Goal: Task Accomplishment & Management: Manage account settings

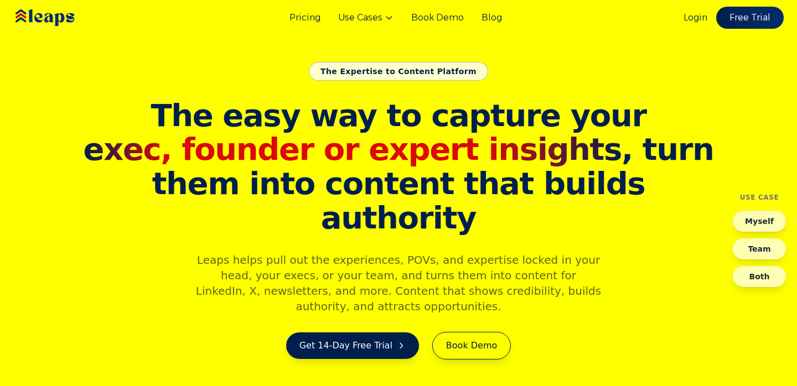
click at [693, 19] on link "Login" at bounding box center [695, 17] width 24 height 13
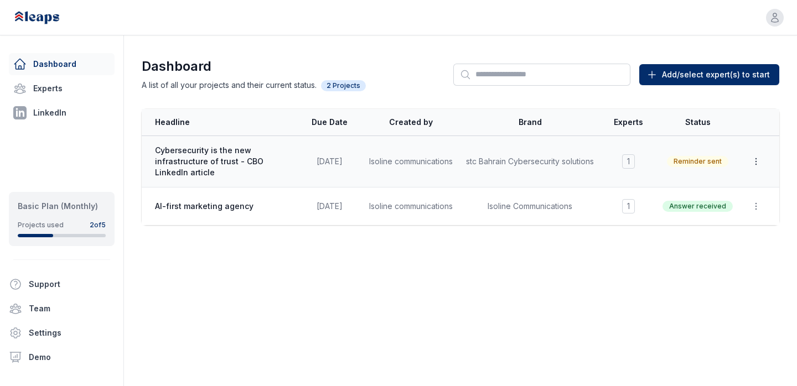
click at [758, 159] on icon "button" at bounding box center [755, 161] width 11 height 11
click at [232, 155] on span "Cybersecurity is the new infrastructure of trust - CBO LinkedIn article" at bounding box center [222, 161] width 134 height 33
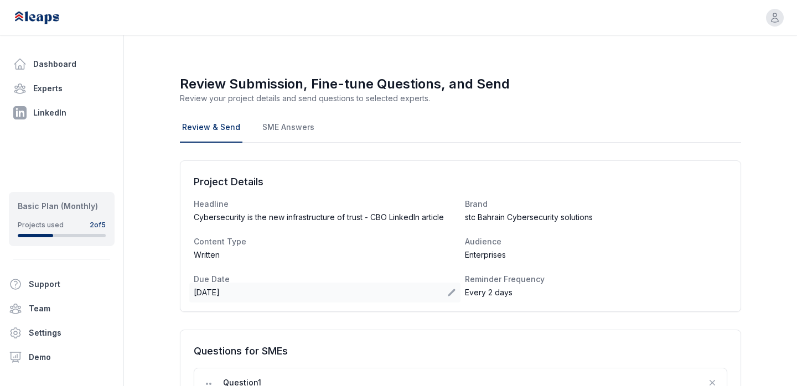
click at [452, 297] on icon at bounding box center [451, 292] width 9 height 9
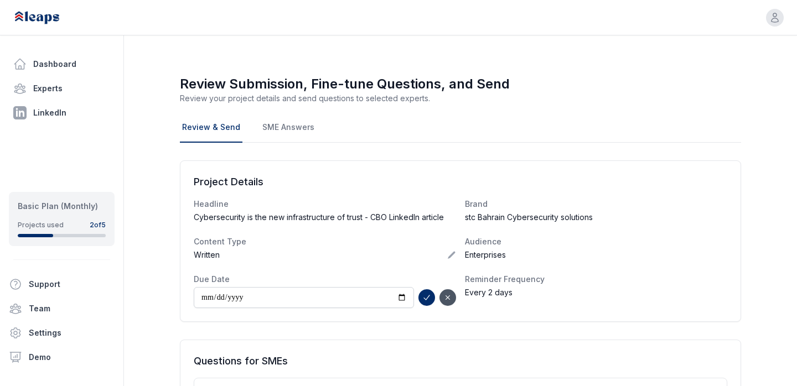
type input "**********"
click at [425, 302] on icon "submit" at bounding box center [426, 297] width 9 height 9
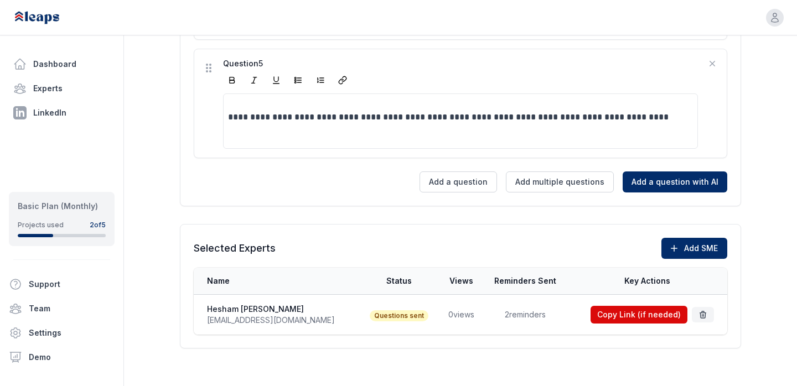
scroll to position [809, 0]
